Goal: Transaction & Acquisition: Purchase product/service

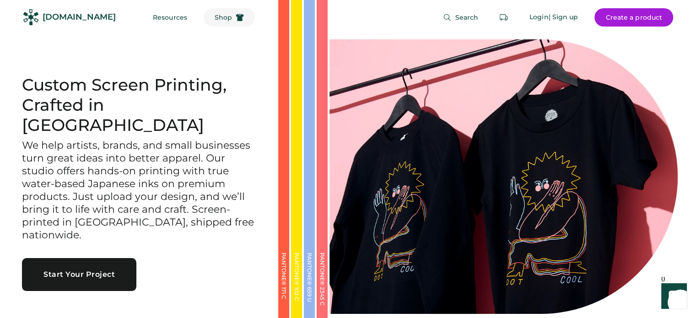
click at [213, 11] on button "Shop" at bounding box center [229, 17] width 51 height 18
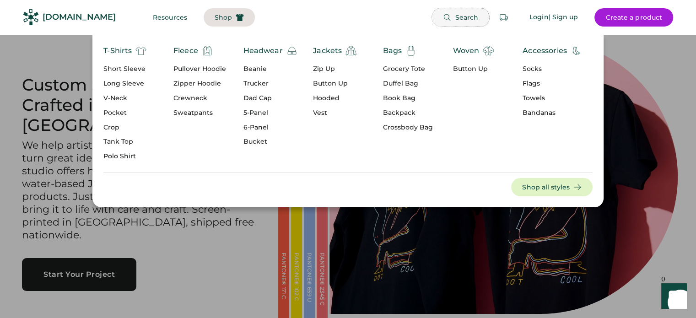
click at [457, 16] on span "Search" at bounding box center [466, 17] width 23 height 6
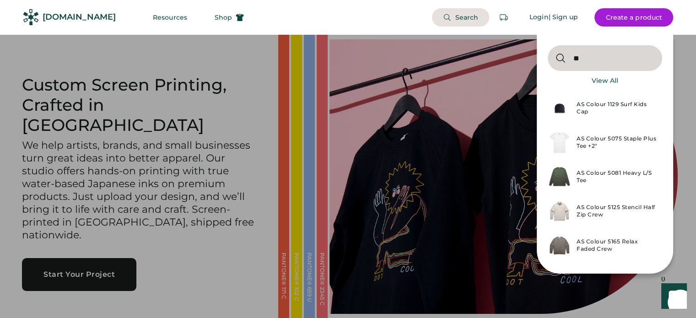
type input "*"
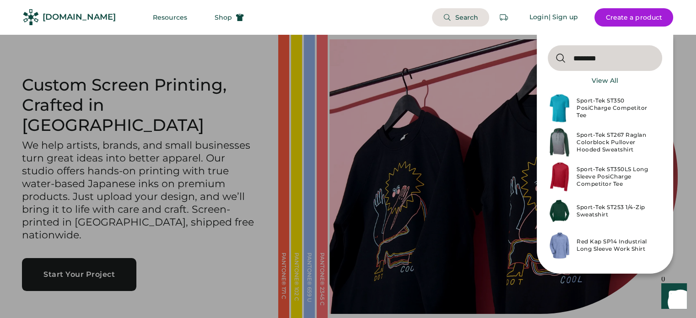
type input "********"
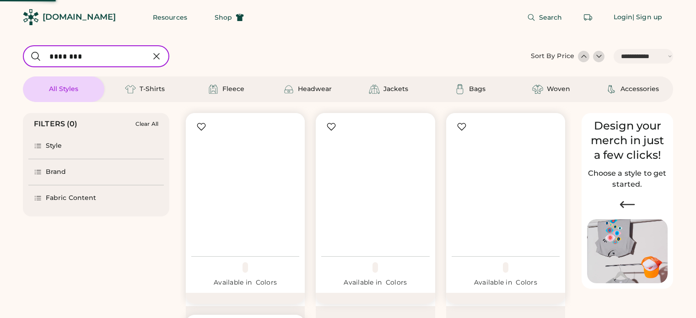
select select "*****"
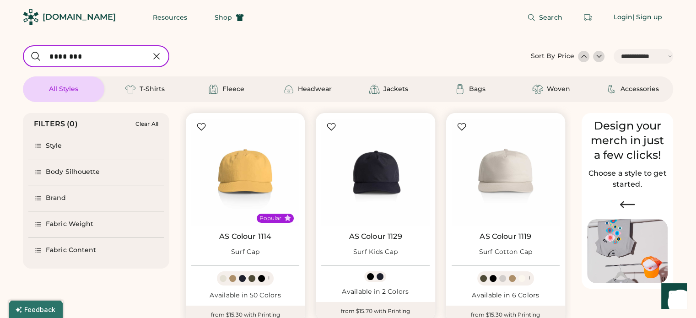
scroll to position [92, 0]
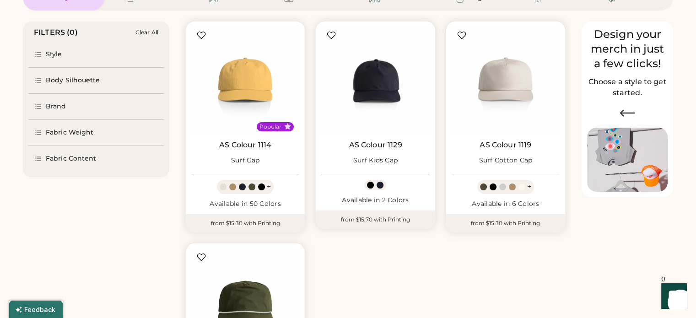
select select "*****"
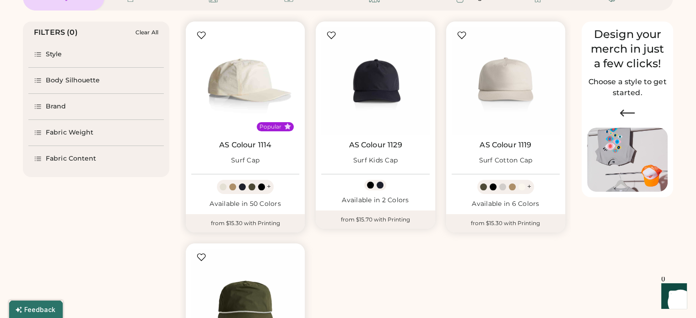
scroll to position [0, 0]
click at [277, 69] on img at bounding box center [245, 81] width 108 height 108
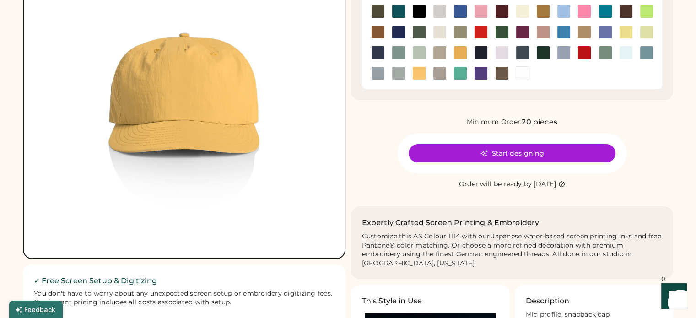
scroll to position [92, 0]
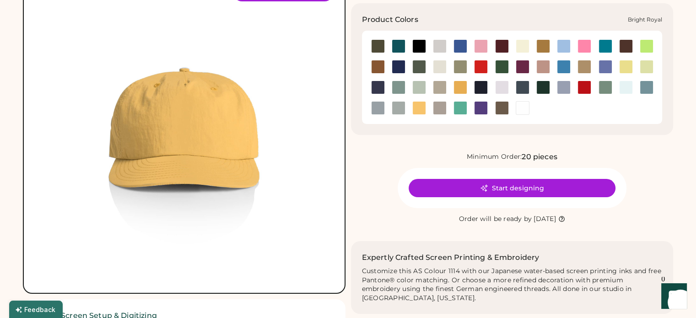
click at [464, 49] on div at bounding box center [461, 46] width 14 height 14
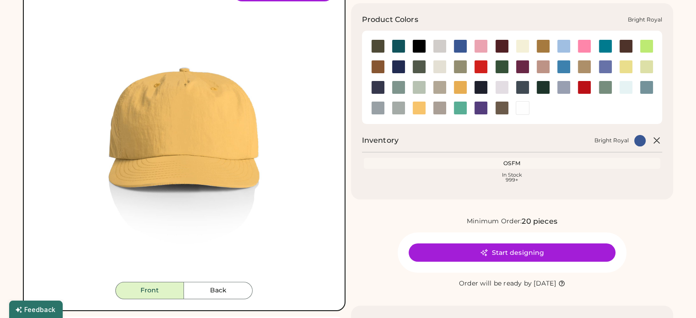
click at [464, 45] on div at bounding box center [461, 46] width 14 height 14
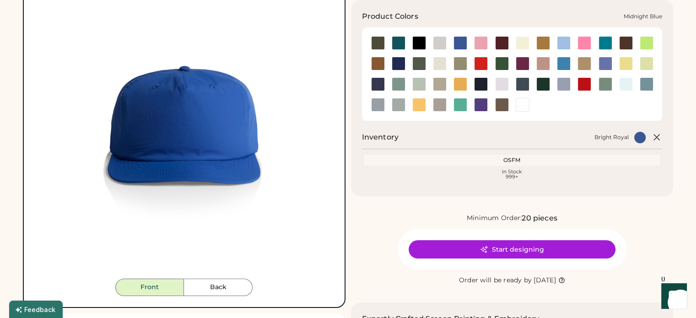
scroll to position [183, 0]
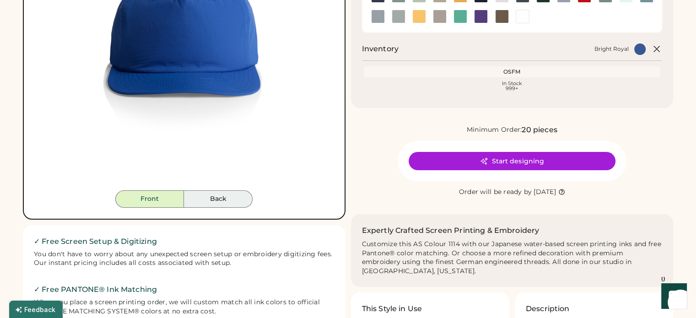
click at [238, 204] on button "Back" at bounding box center [218, 198] width 69 height 17
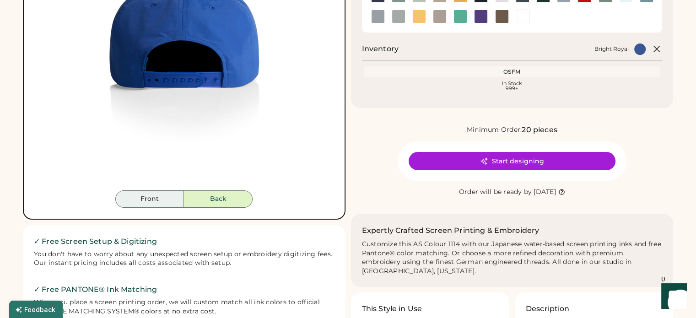
click at [157, 195] on button "Front" at bounding box center [149, 198] width 69 height 17
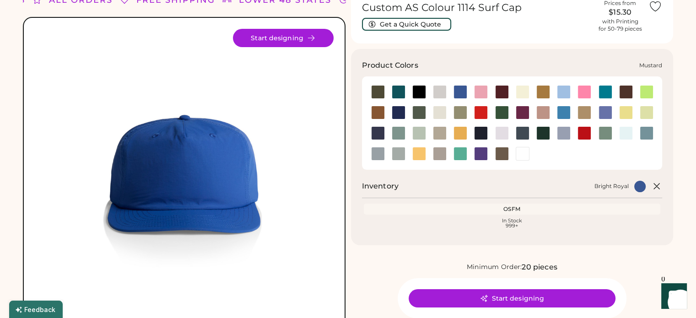
scroll to position [0, 0]
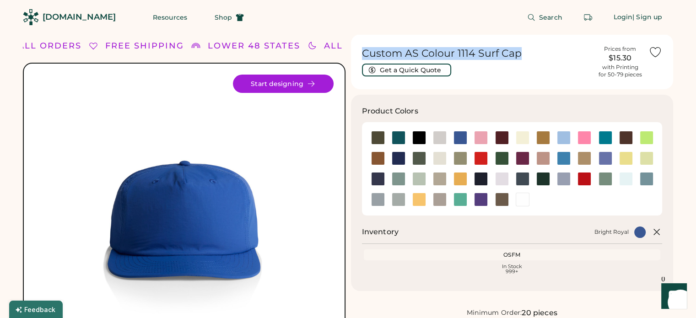
drag, startPoint x: 521, startPoint y: 54, endPoint x: 352, endPoint y: 52, distance: 168.4
click at [352, 52] on div "Custom AS Colour 1114 Surf Cap Get a Quick Quote Prices from $15.30 with Printi…" at bounding box center [512, 61] width 323 height 55
copy h1 "Custom AS Colour 1114 Surf Cap"
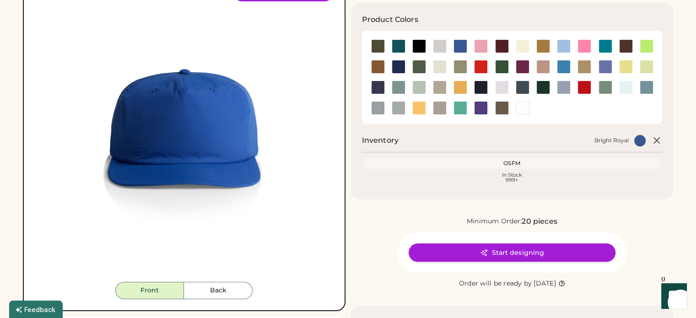
click at [546, 251] on button "Start designing" at bounding box center [512, 252] width 207 height 18
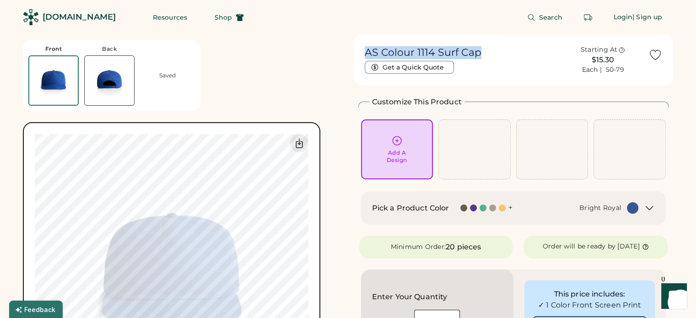
drag, startPoint x: 481, startPoint y: 51, endPoint x: 348, endPoint y: 56, distance: 133.3
click at [474, 51] on h1 "AS Colour 1114 Surf Cap" at bounding box center [423, 52] width 117 height 13
drag, startPoint x: 478, startPoint y: 53, endPoint x: 375, endPoint y: 55, distance: 102.6
click at [375, 55] on h1 "AS Colour 1114 Surf Cap" at bounding box center [423, 52] width 117 height 13
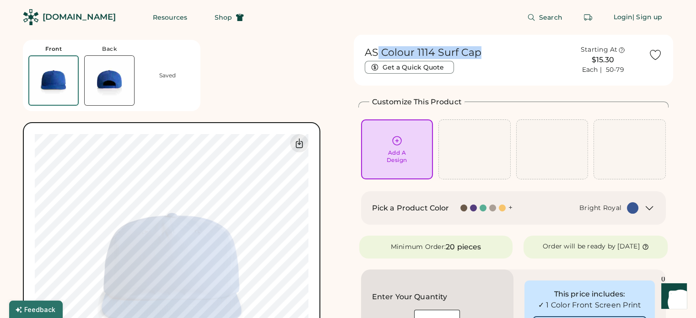
click at [449, 53] on h1 "AS Colour 1114 Surf Cap" at bounding box center [423, 52] width 117 height 13
drag, startPoint x: 480, startPoint y: 52, endPoint x: 361, endPoint y: 49, distance: 118.6
click at [361, 49] on div "AS Colour 1114 Surf Cap Get a Quick Quote Starting At $15.30 Each | 50-79" at bounding box center [513, 57] width 309 height 46
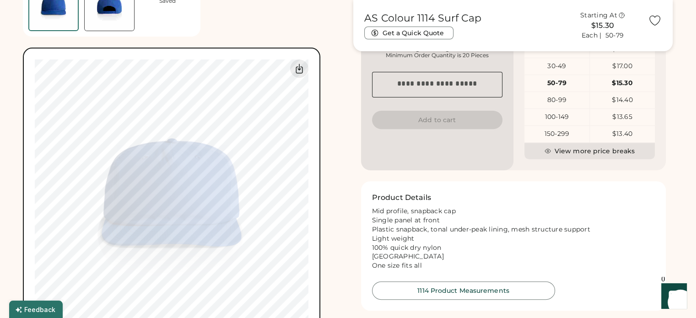
click at [695, 179] on div "Front Back Saved Upload new design SVG, Ai, PDF, EPS, PSD Non-preferred files: …" at bounding box center [348, 236] width 696 height 1113
